Goal: Task Accomplishment & Management: Use online tool/utility

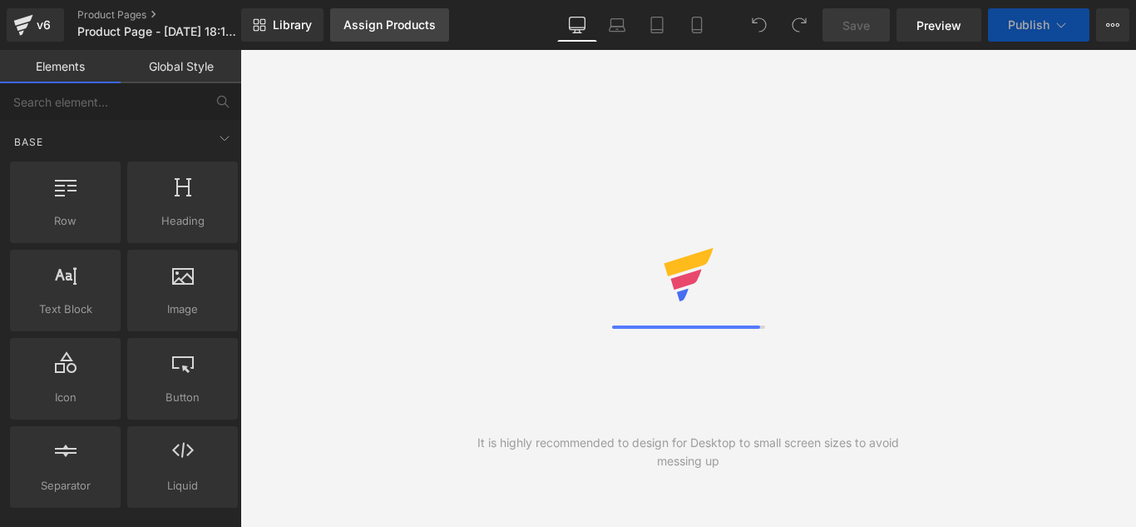
click at [401, 26] on div "Assign Products" at bounding box center [390, 24] width 92 height 13
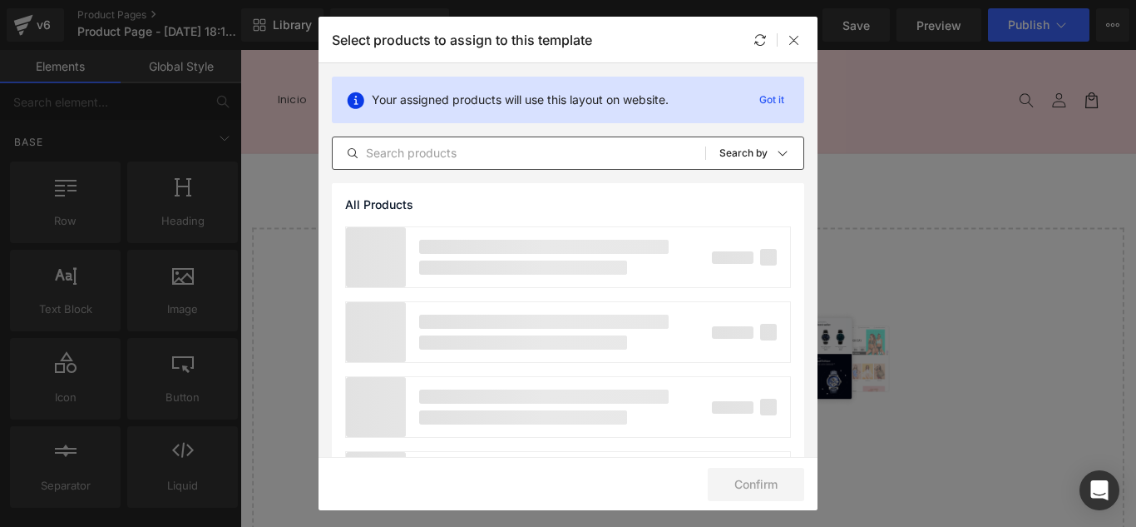
click at [528, 153] on input "text" at bounding box center [519, 153] width 373 height 20
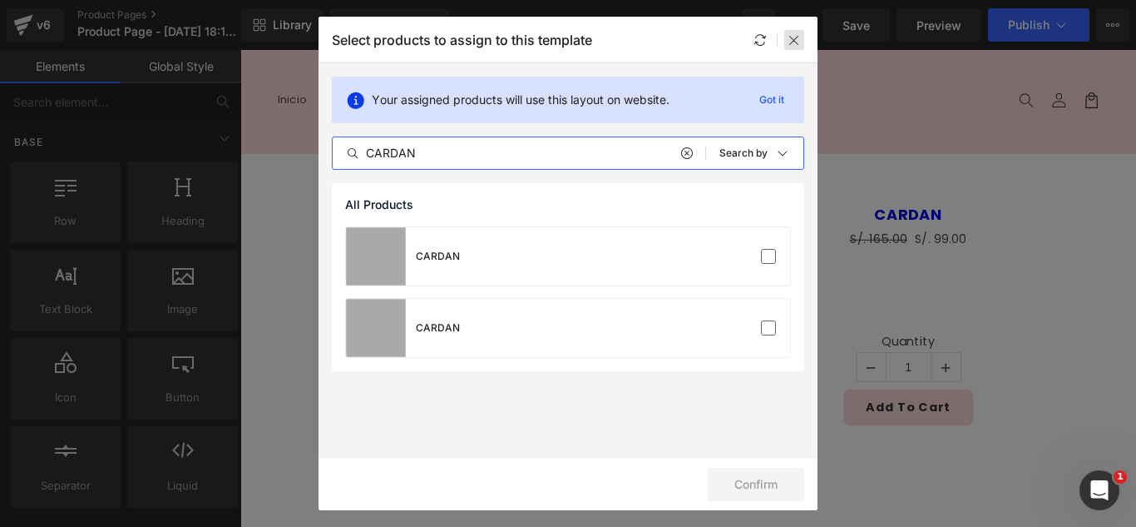
type input "CARDAN"
click at [797, 47] on div at bounding box center [794, 40] width 20 height 20
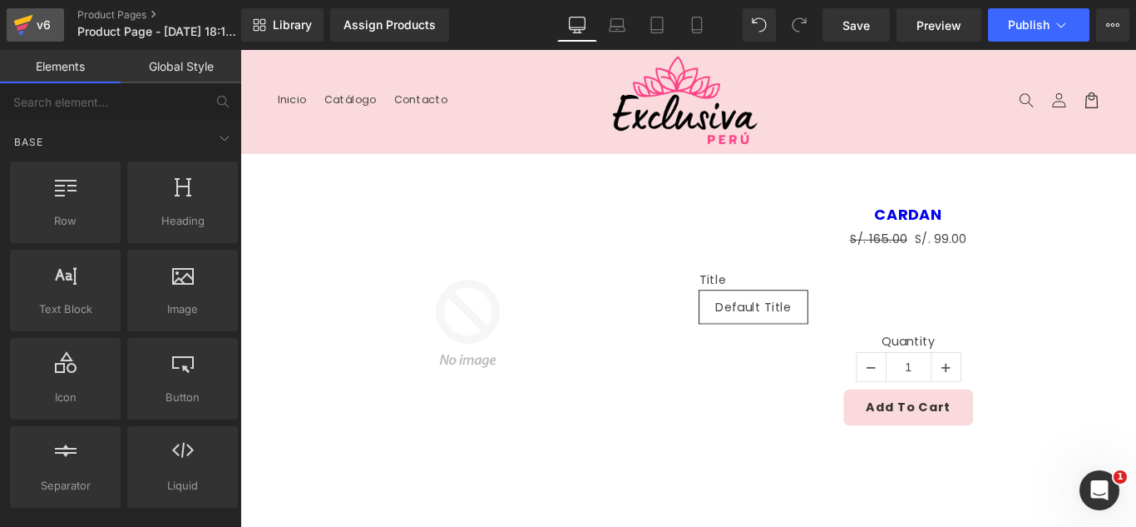
click at [54, 20] on link "v6" at bounding box center [35, 24] width 57 height 33
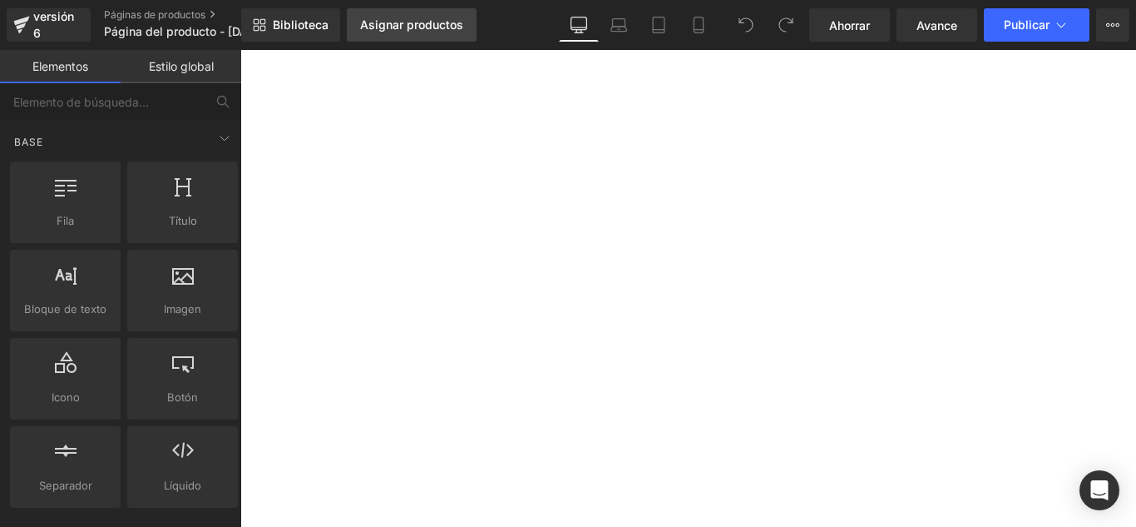
click at [438, 37] on link "Asignar productos" at bounding box center [412, 24] width 130 height 33
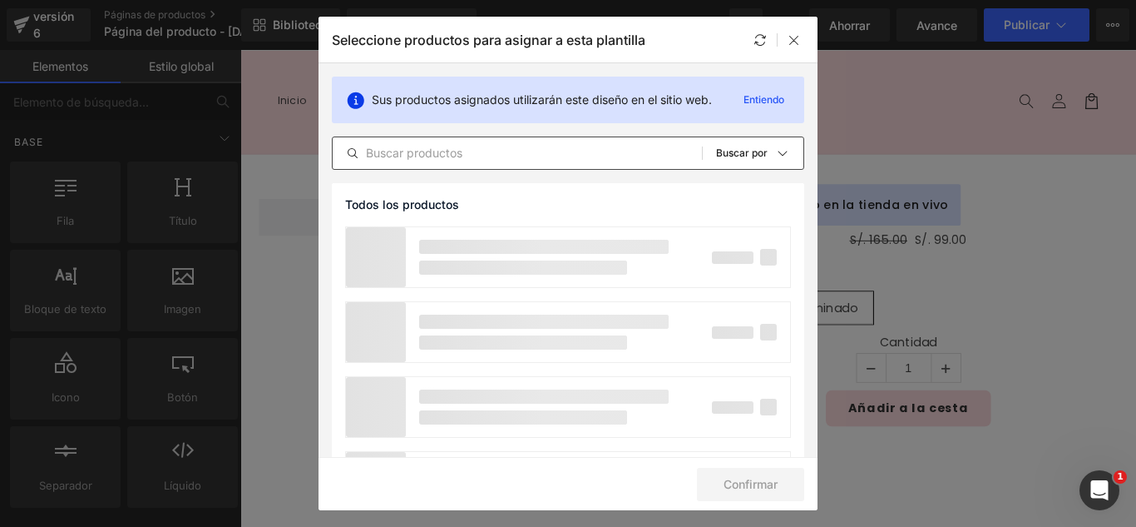
click at [502, 156] on input "text" at bounding box center [517, 153] width 369 height 20
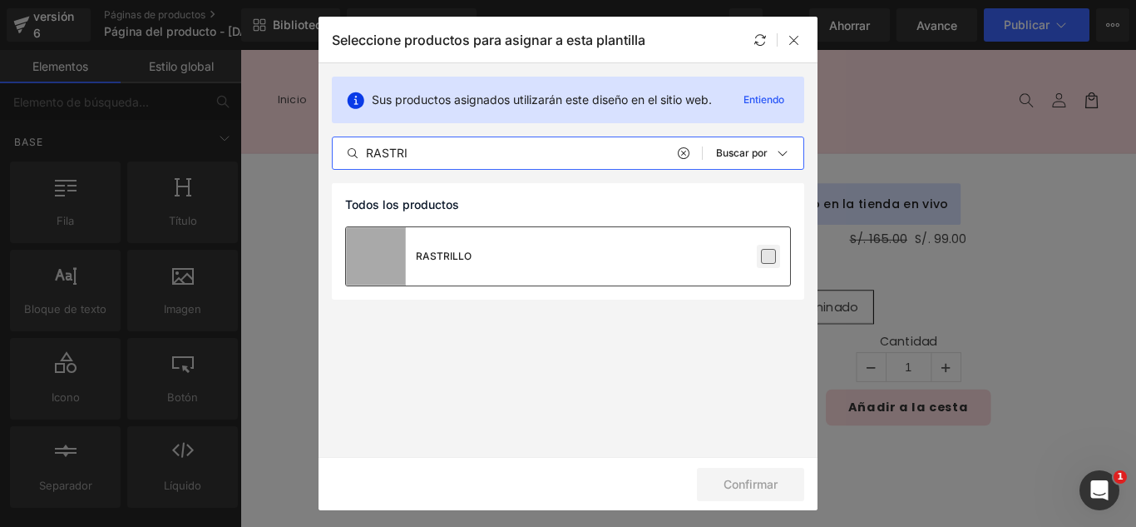
type input "RASTRI"
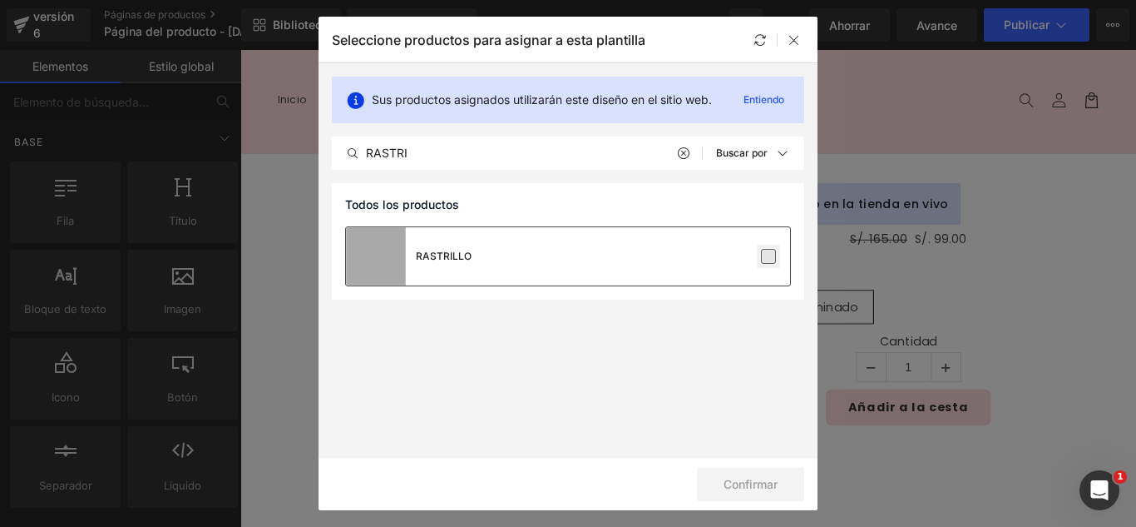
click at [770, 255] on label at bounding box center [768, 256] width 15 height 15
click at [769, 256] on input "checkbox" at bounding box center [769, 256] width 0 height 0
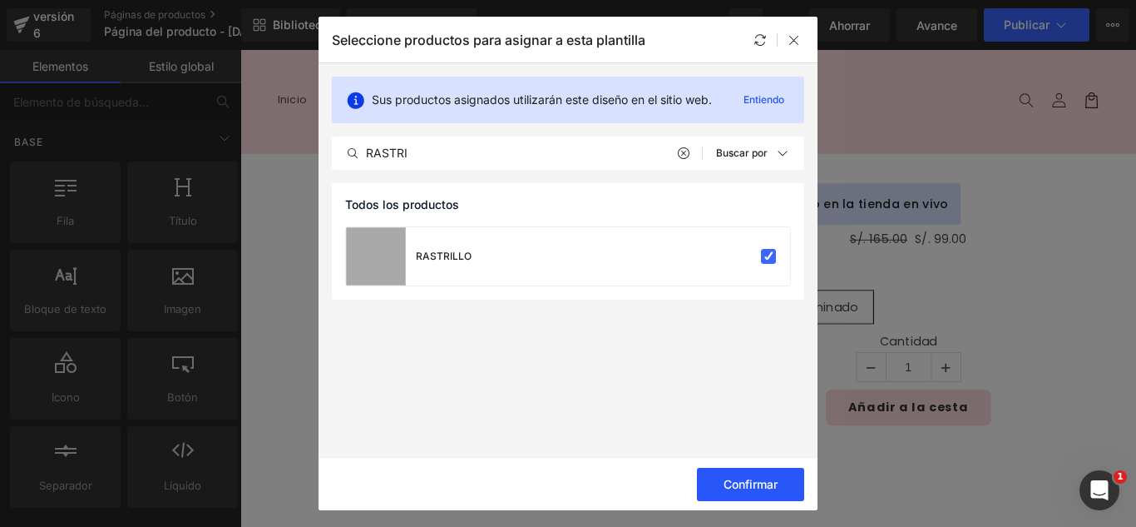
click at [772, 490] on font "Confirmar" at bounding box center [751, 484] width 54 height 14
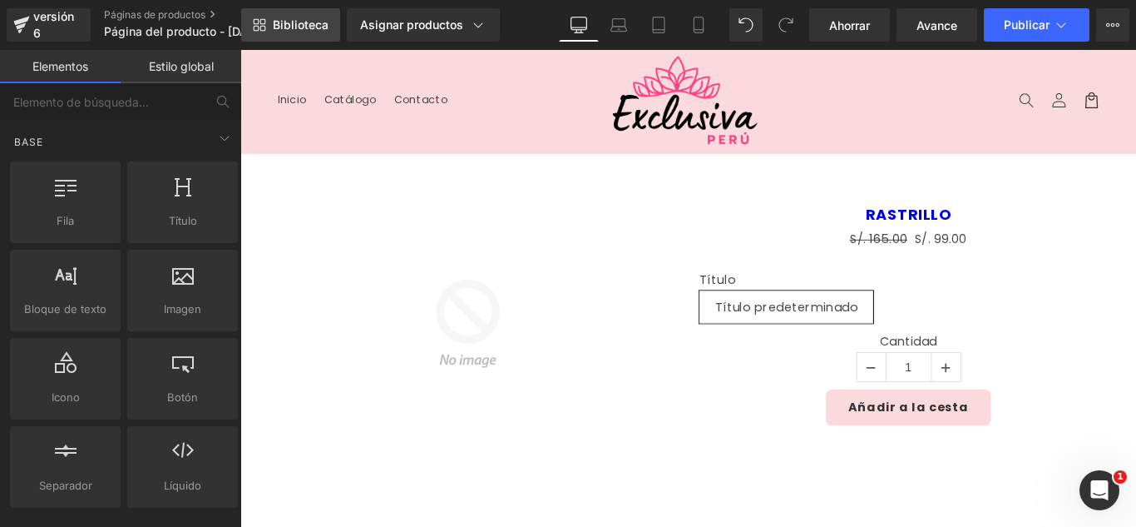
click at [287, 26] on font "Biblioteca" at bounding box center [301, 24] width 56 height 14
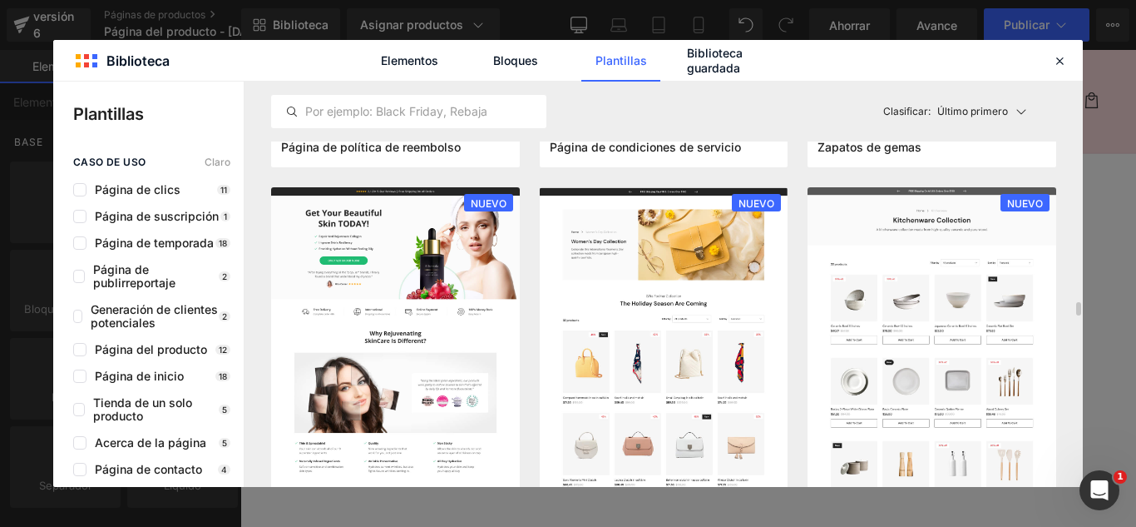
scroll to position [1581, 0]
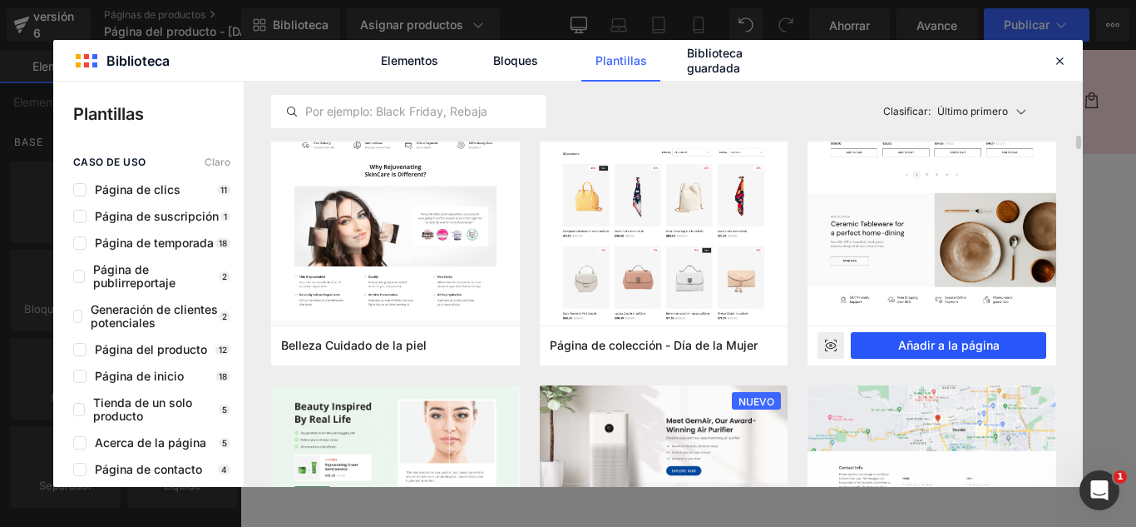
click at [991, 342] on font "Añadir a la página" at bounding box center [948, 345] width 101 height 14
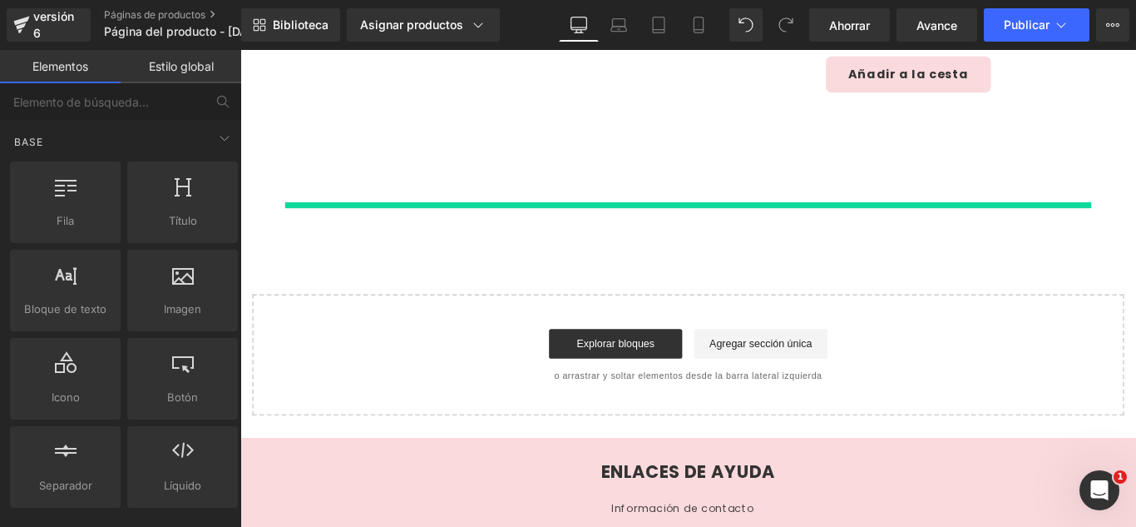
scroll to position [395, 0]
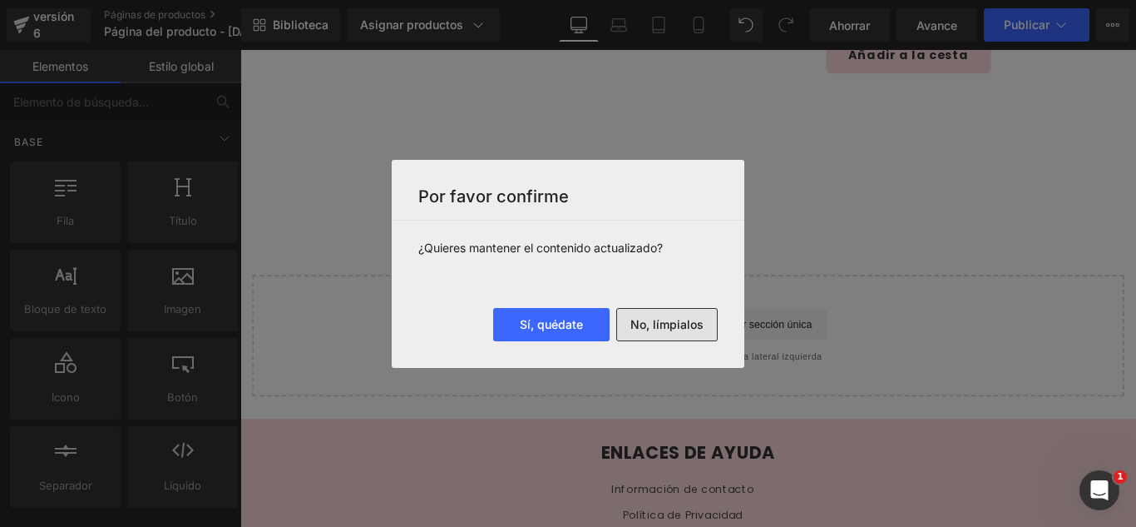
click at [685, 328] on font "No, límpialos" at bounding box center [667, 324] width 73 height 14
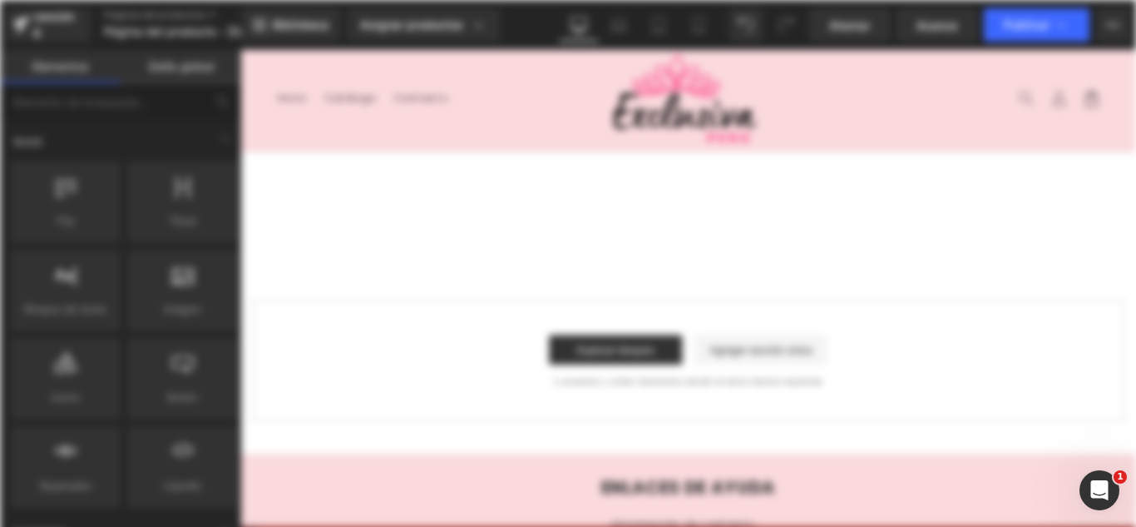
scroll to position [0, 0]
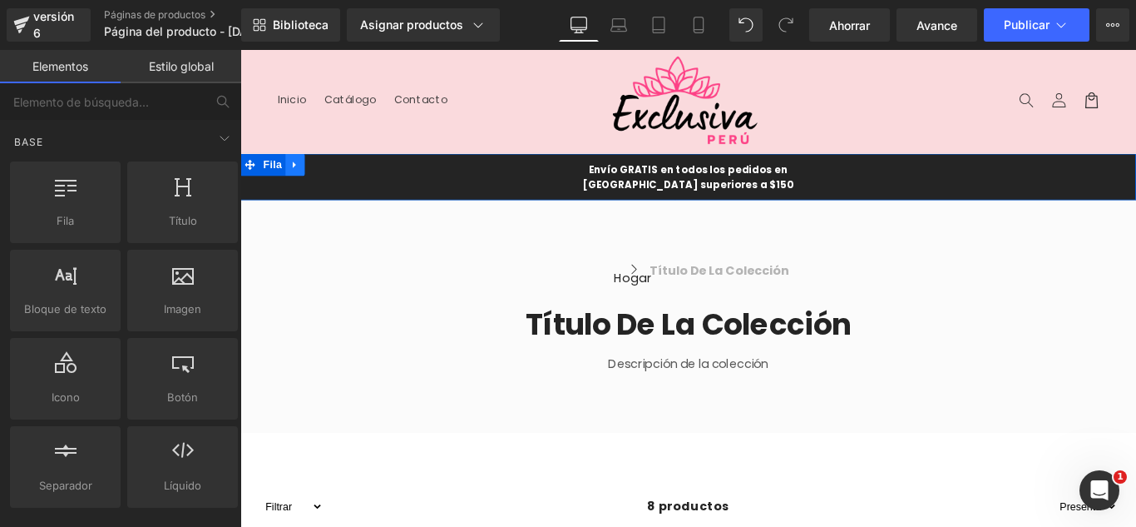
click at [298, 177] on icon at bounding box center [302, 179] width 12 height 12
click at [337, 186] on link at bounding box center [345, 178] width 22 height 25
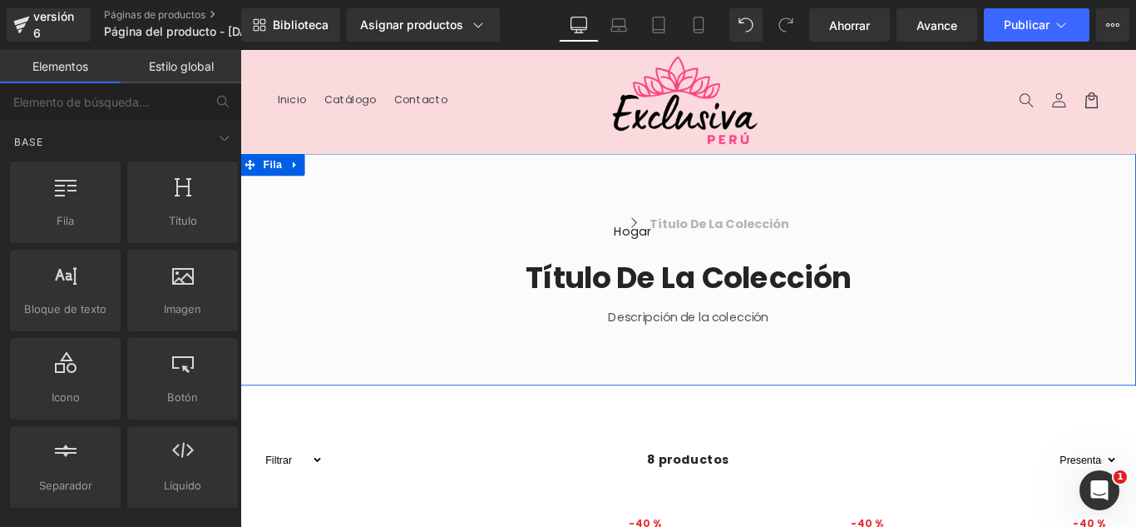
click at [298, 181] on icon at bounding box center [302, 179] width 12 height 12
click at [341, 186] on link at bounding box center [345, 178] width 22 height 25
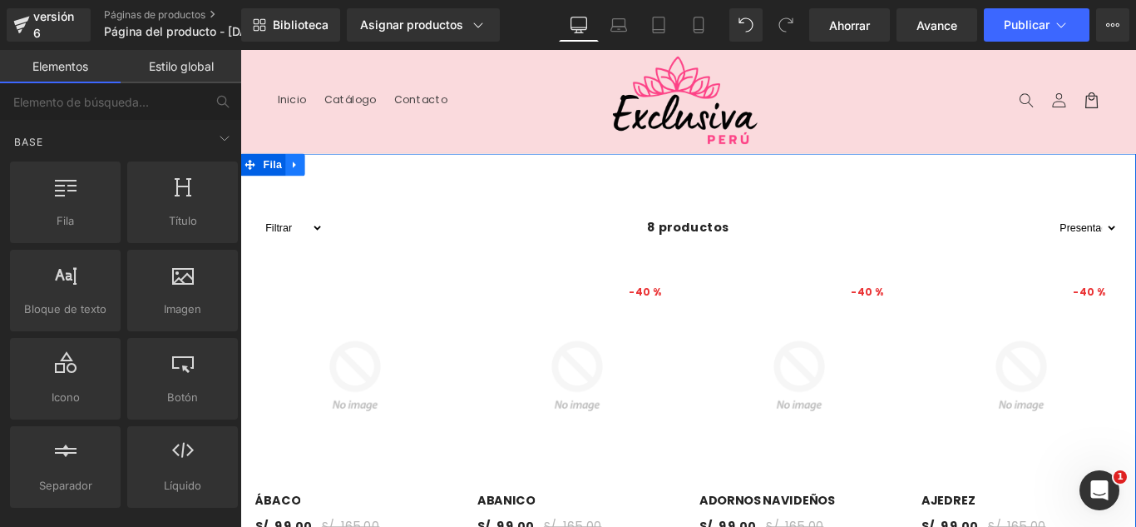
click at [295, 171] on link at bounding box center [302, 178] width 22 height 25
click at [343, 176] on icon at bounding box center [345, 179] width 12 height 12
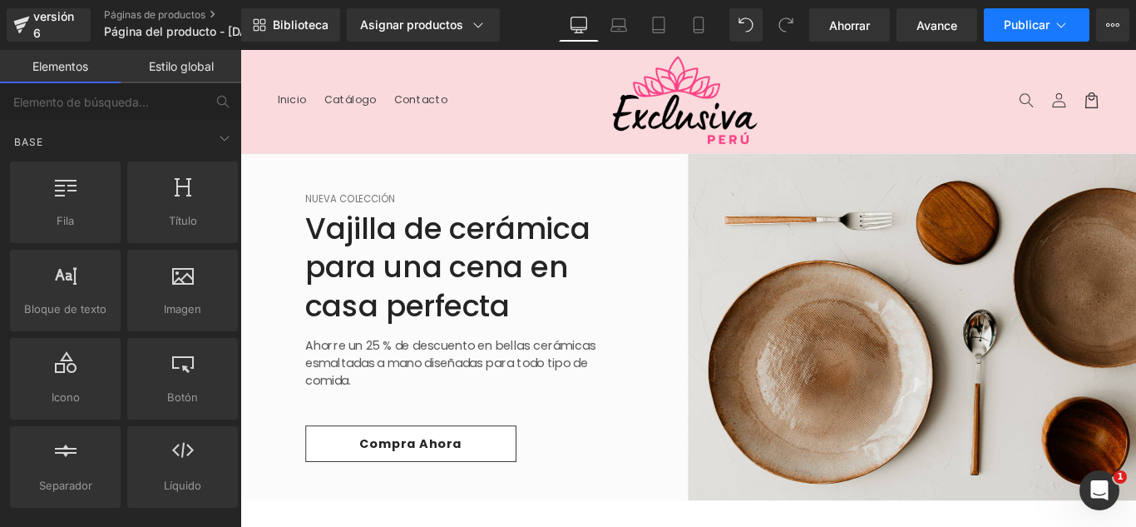
click at [1049, 23] on font "Publicar" at bounding box center [1027, 24] width 46 height 14
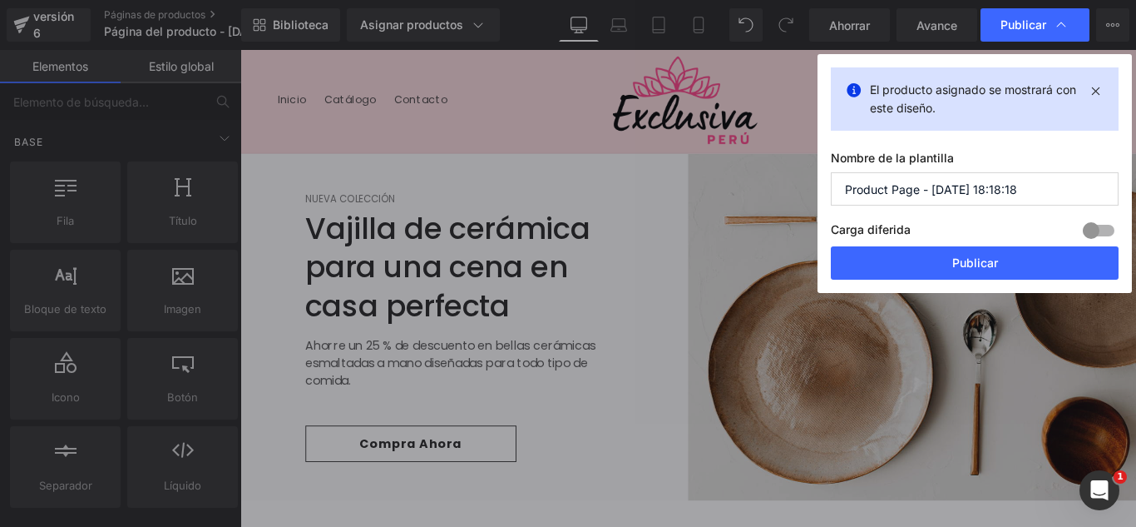
click at [1013, 194] on input "Product Page - [DATE] 18:18:18" at bounding box center [975, 188] width 288 height 33
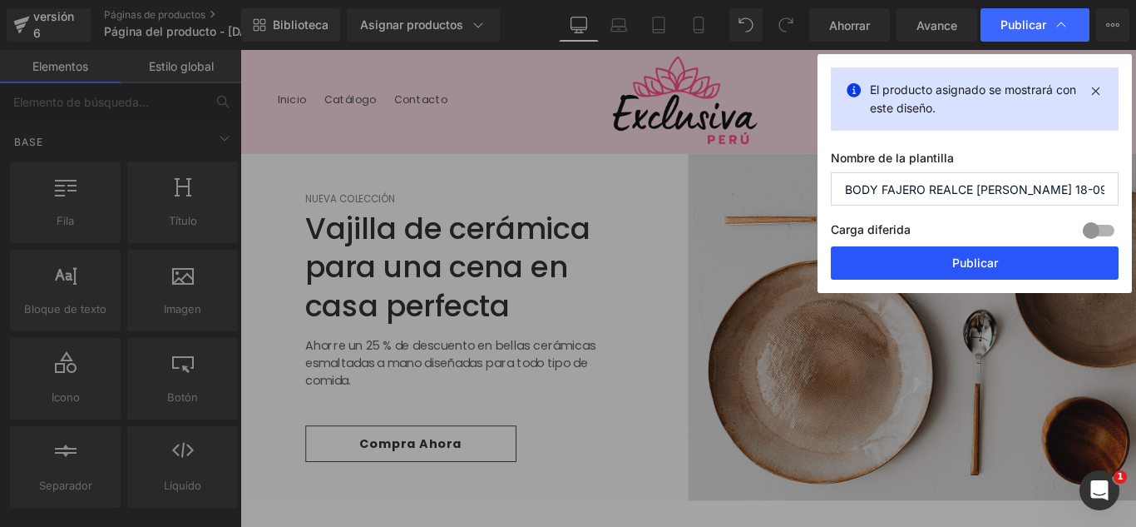
type input "BODY FAJERO REALCE [PERSON_NAME] 18-09"
click at [1002, 266] on button "Publicar" at bounding box center [975, 262] width 288 height 33
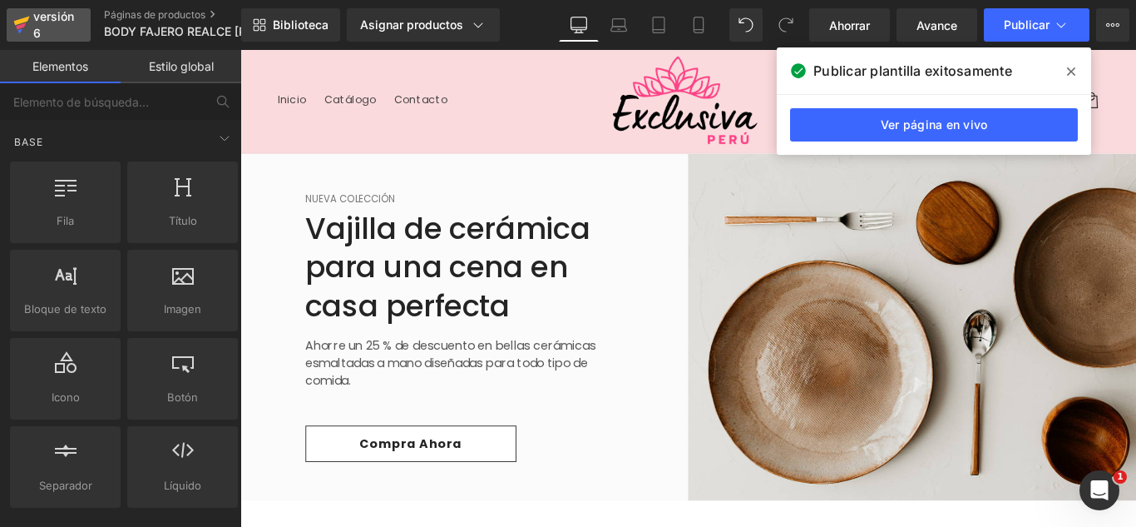
click at [57, 29] on div "versión 6" at bounding box center [55, 25] width 51 height 38
